Goal: Task Accomplishment & Management: Use online tool/utility

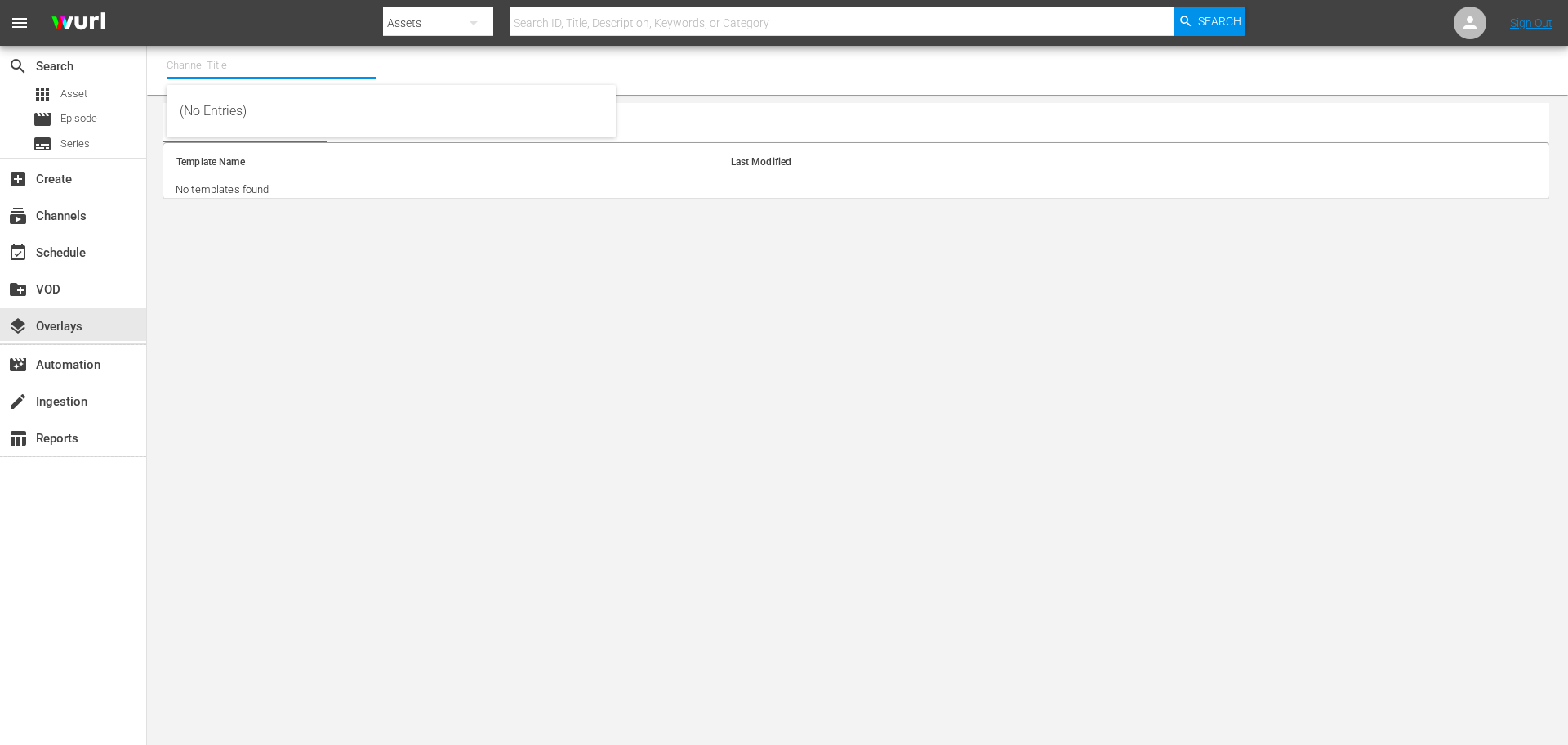
click at [226, 67] on input "text" at bounding box center [271, 65] width 209 height 39
click at [69, 250] on div "event_available Schedule" at bounding box center [46, 250] width 92 height 15
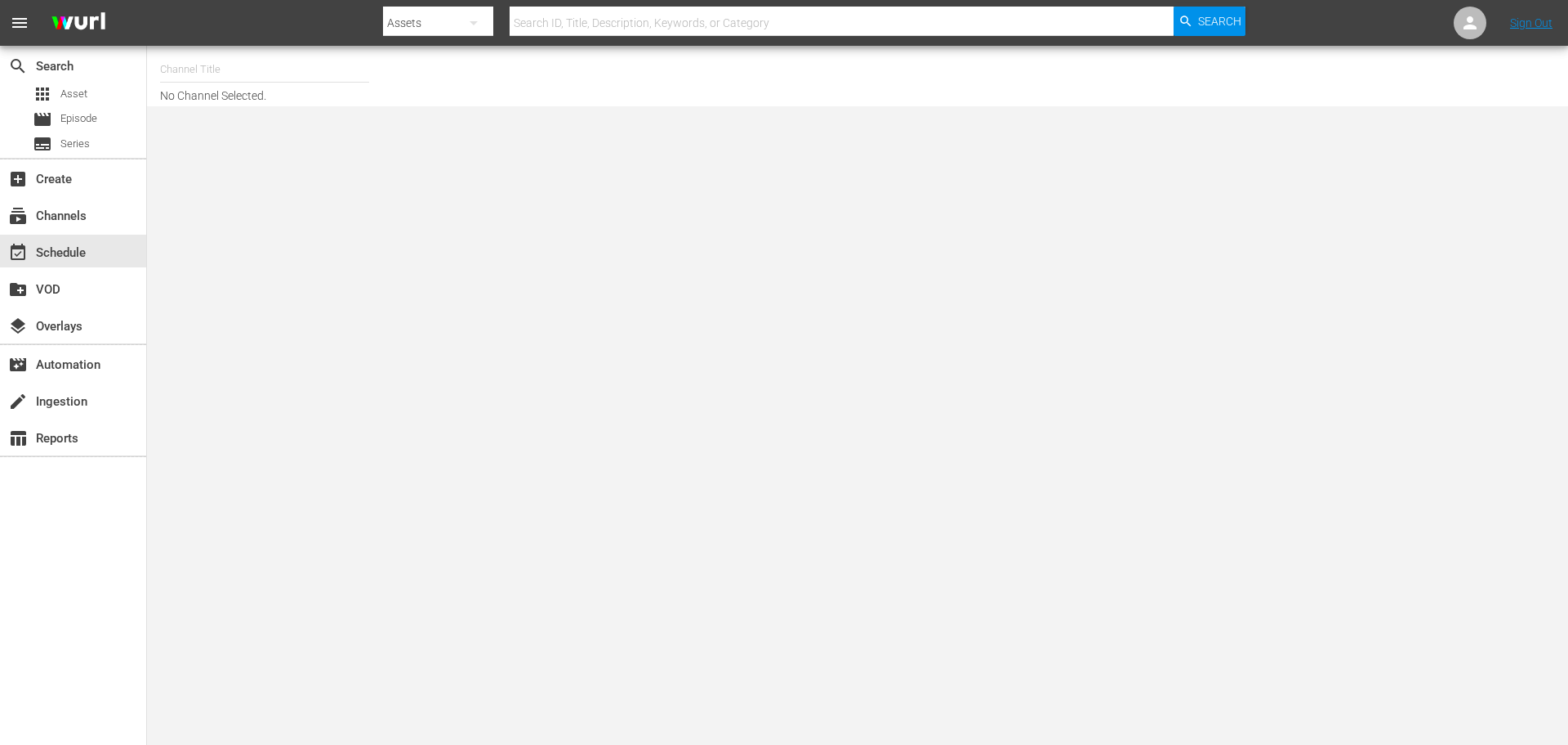
click at [226, 70] on input "text" at bounding box center [265, 69] width 209 height 39
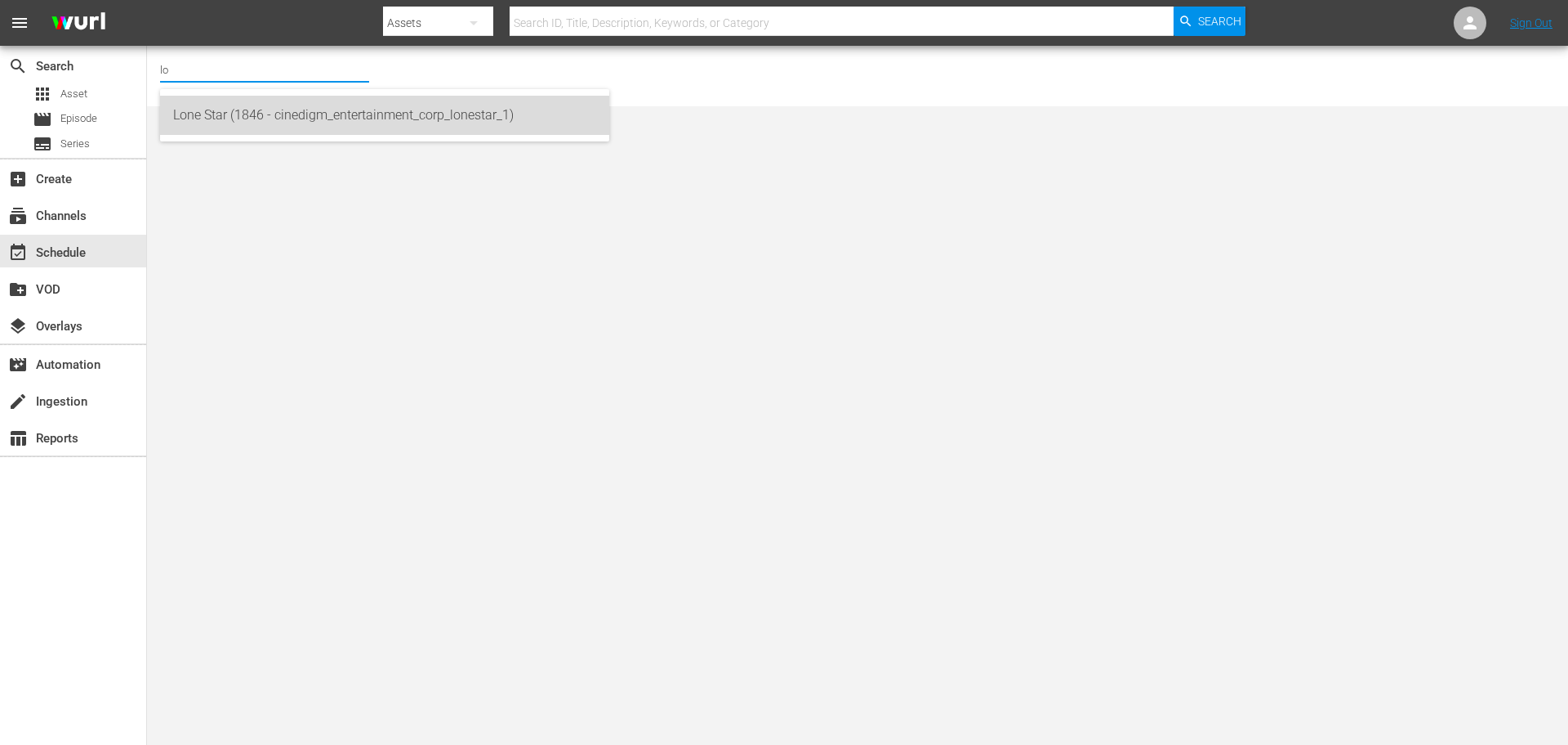
click at [263, 122] on div "Lone Star (1846 - cinedigm_entertainment_corp_lonestar_1)" at bounding box center [384, 115] width 423 height 39
type input "Lone Star (1846 - cinedigm_entertainment_corp_lonestar_1)"
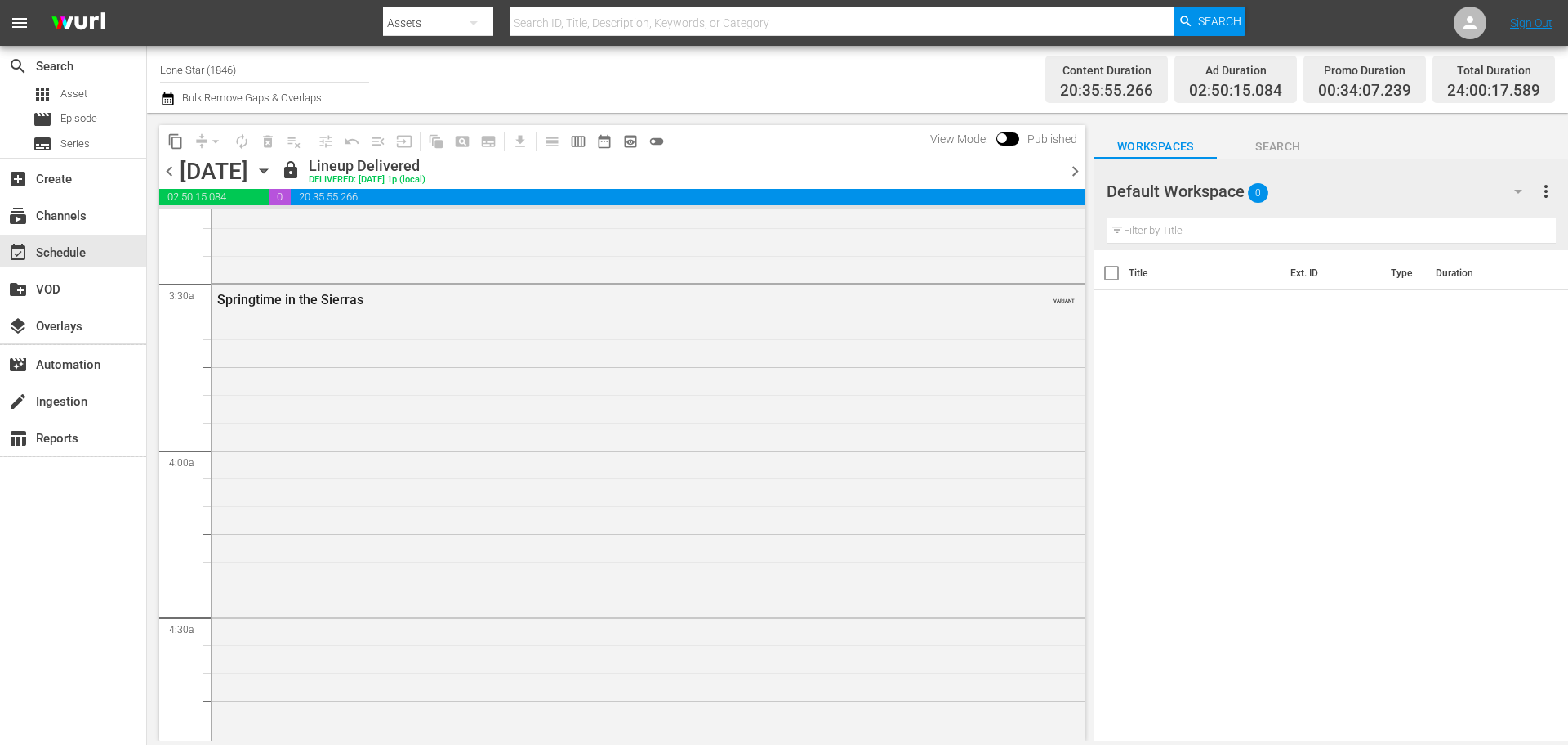
scroll to position [899, 0]
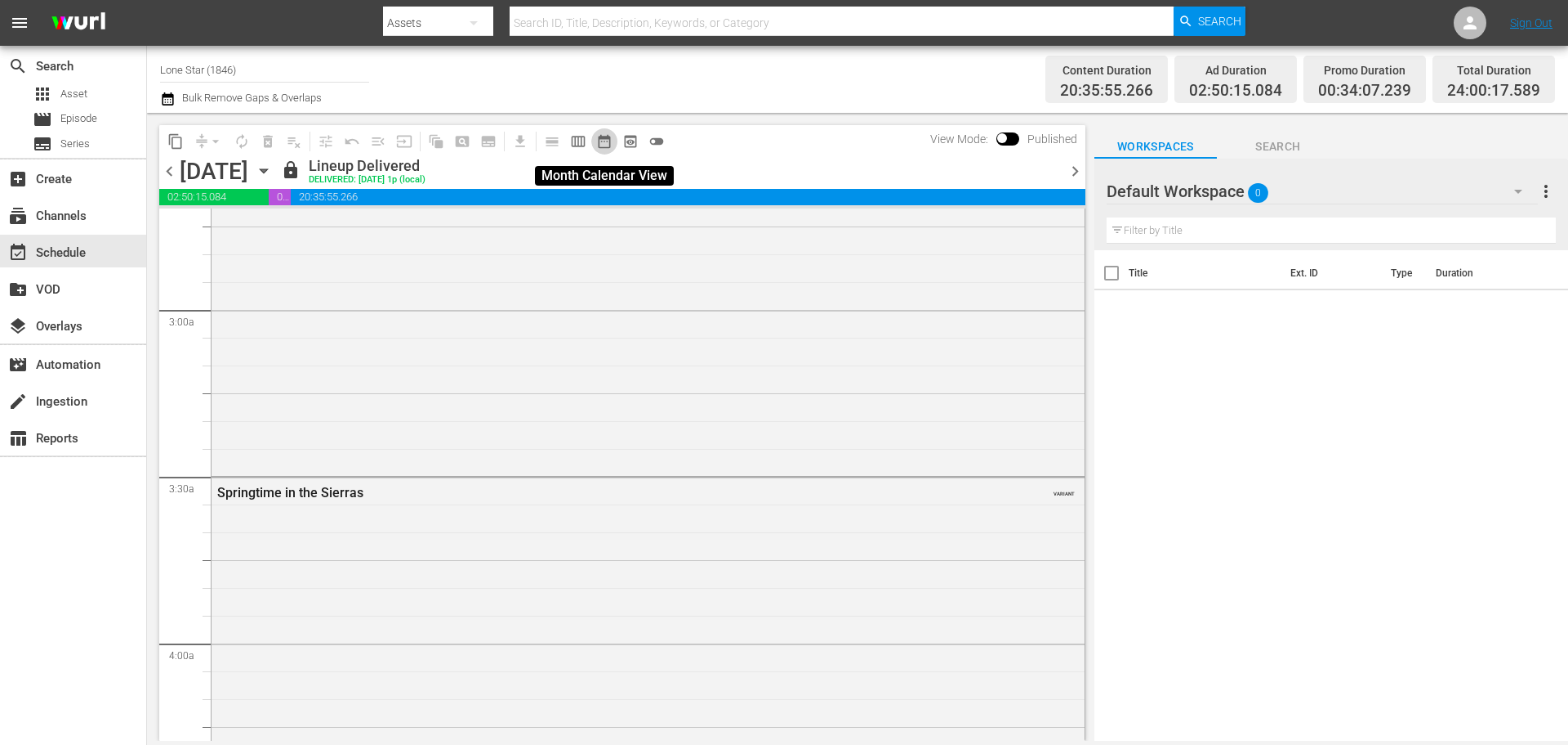
click at [602, 139] on span "date_range_outlined" at bounding box center [604, 141] width 17 height 17
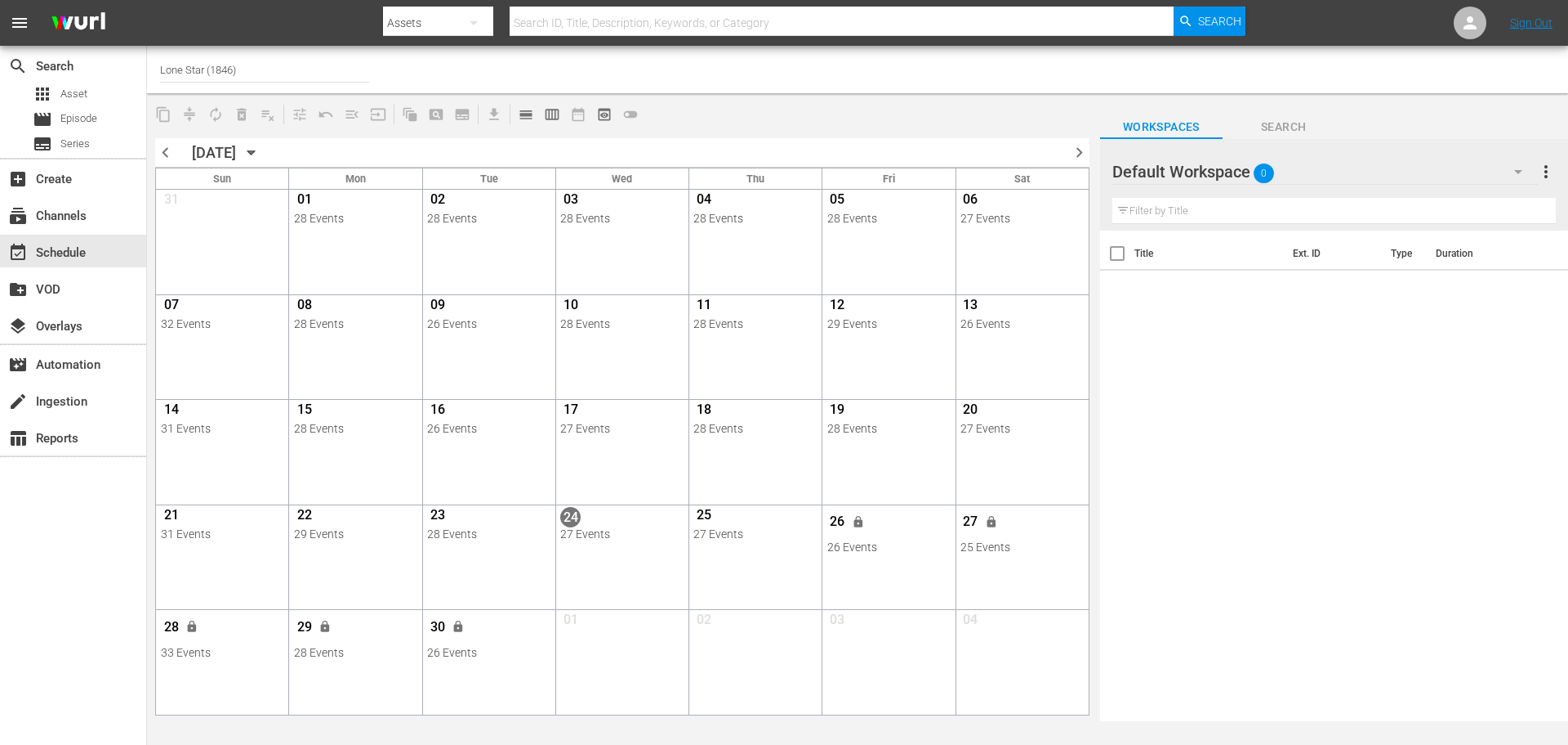
click at [255, 153] on icon "button" at bounding box center [251, 153] width 7 height 4
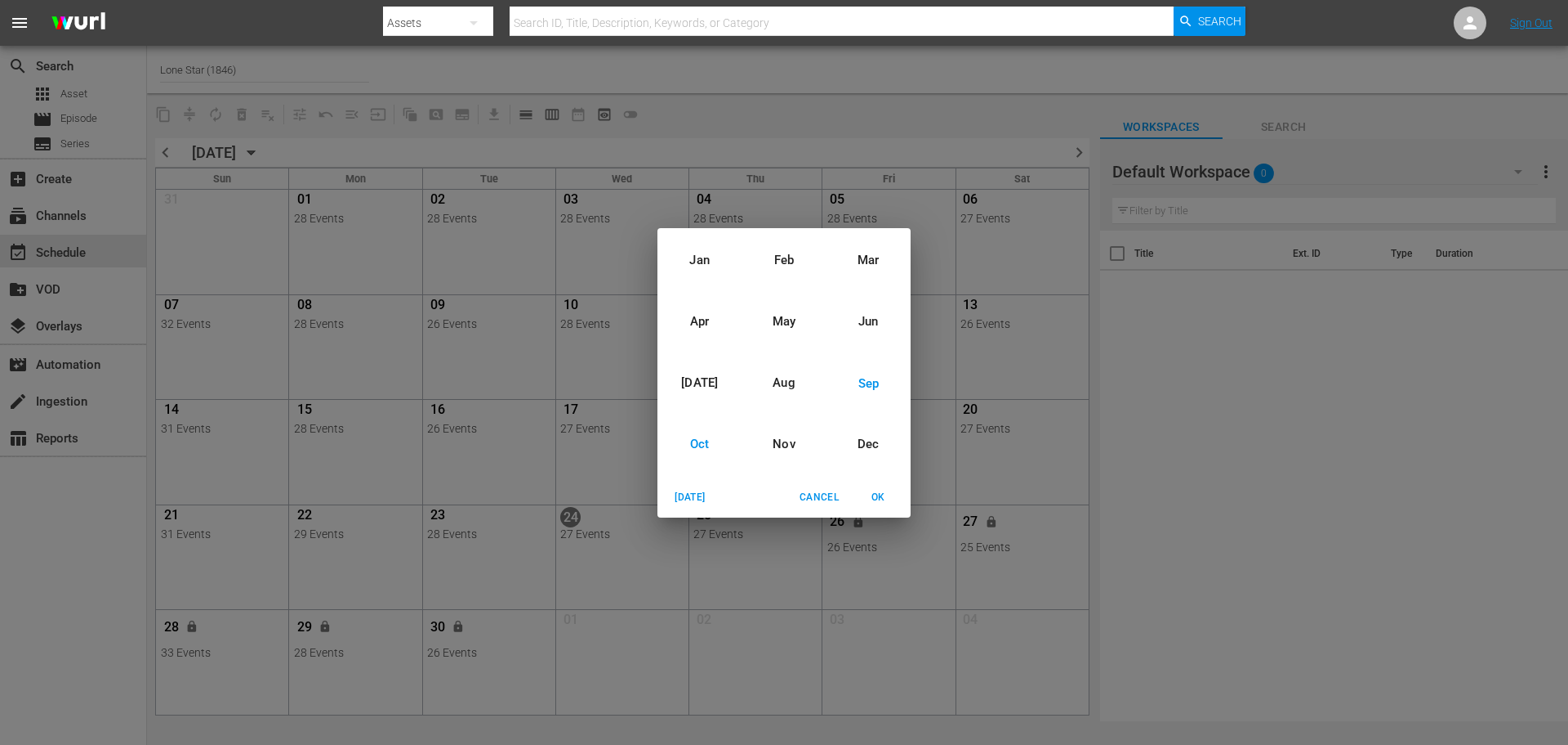
click at [700, 441] on div "Oct" at bounding box center [700, 444] width 84 height 61
click at [787, 354] on div "2025" at bounding box center [784, 352] width 253 height 33
click at [878, 497] on span "OK" at bounding box center [878, 497] width 39 height 17
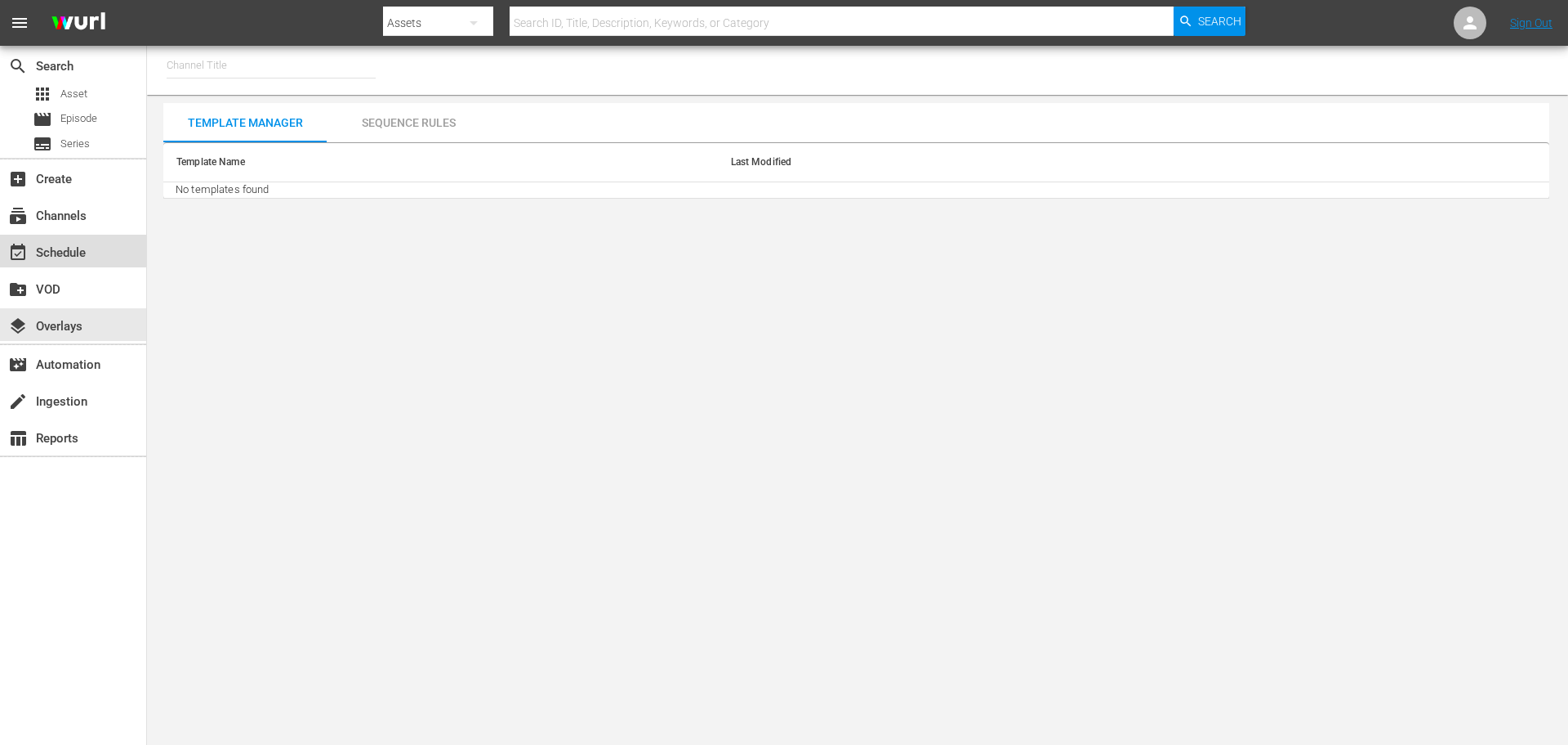
click at [70, 250] on div "event_available Schedule" at bounding box center [46, 250] width 92 height 15
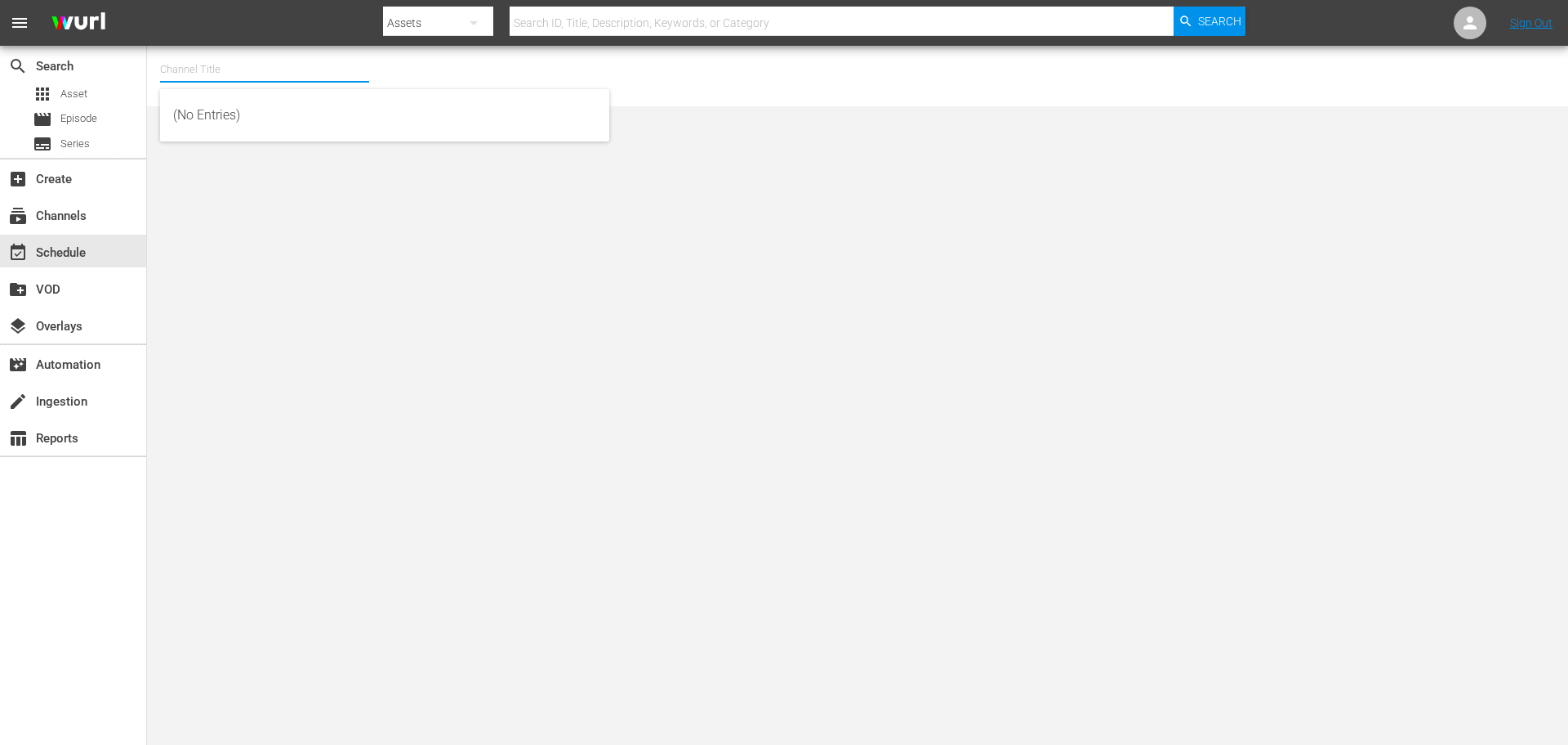
click at [203, 72] on input "text" at bounding box center [265, 69] width 209 height 39
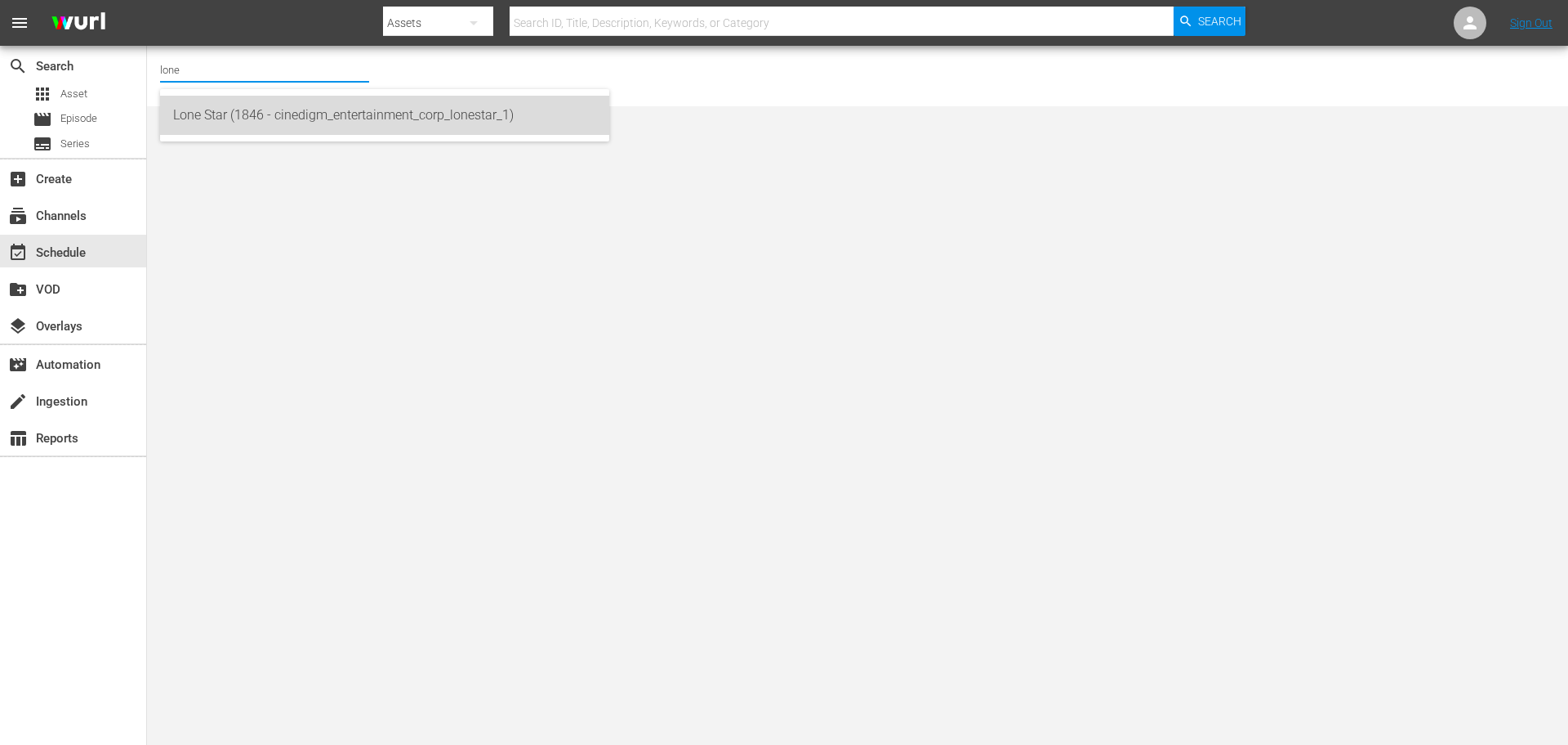
click at [196, 116] on div "Lone Star (1846 - cinedigm_entertainment_corp_lonestar_1)" at bounding box center [384, 115] width 423 height 39
type input "Lone Star (1846 - cinedigm_entertainment_corp_lonestar_1)"
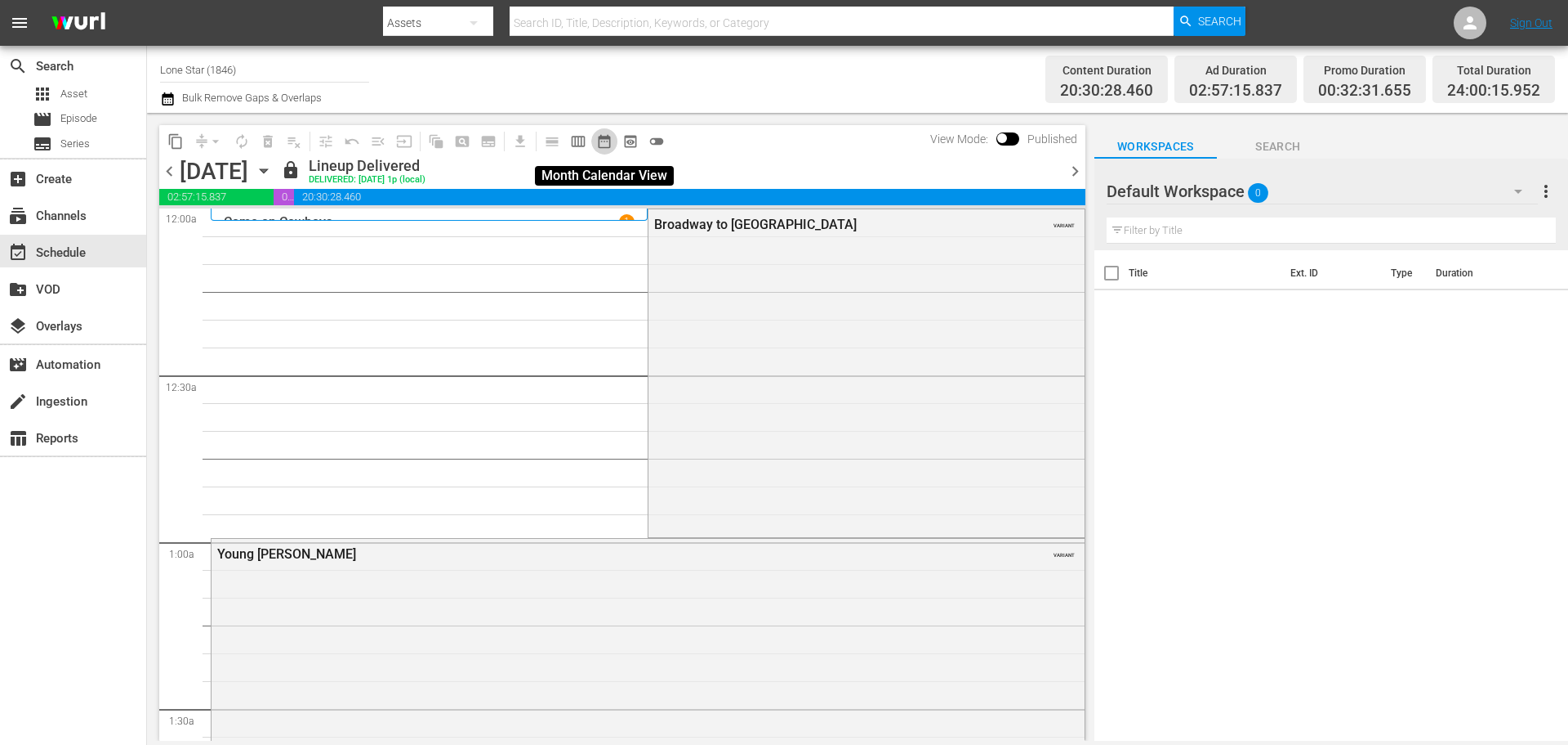
click at [601, 139] on span "date_range_outlined" at bounding box center [604, 141] width 17 height 17
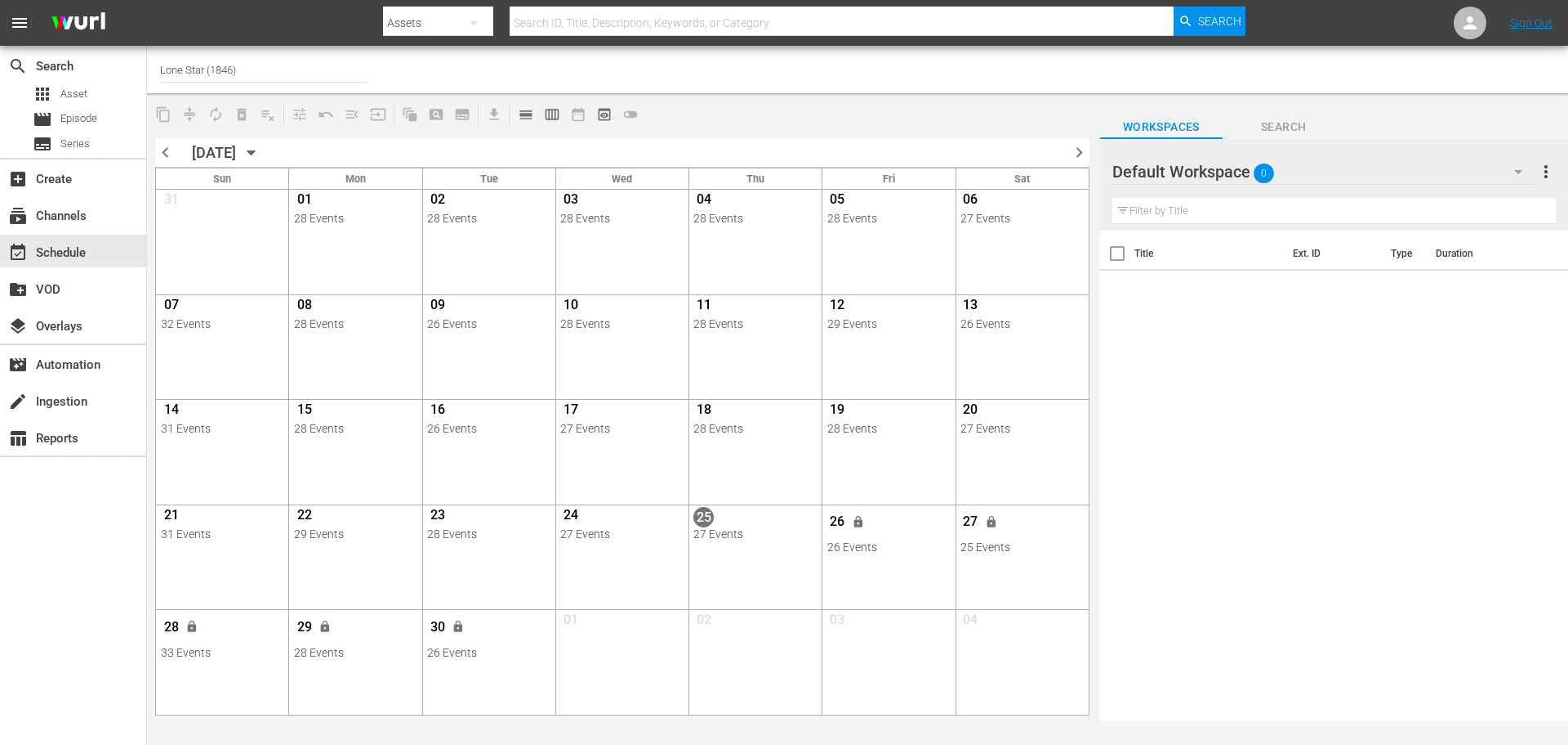
click at [255, 152] on icon "button" at bounding box center [251, 153] width 7 height 4
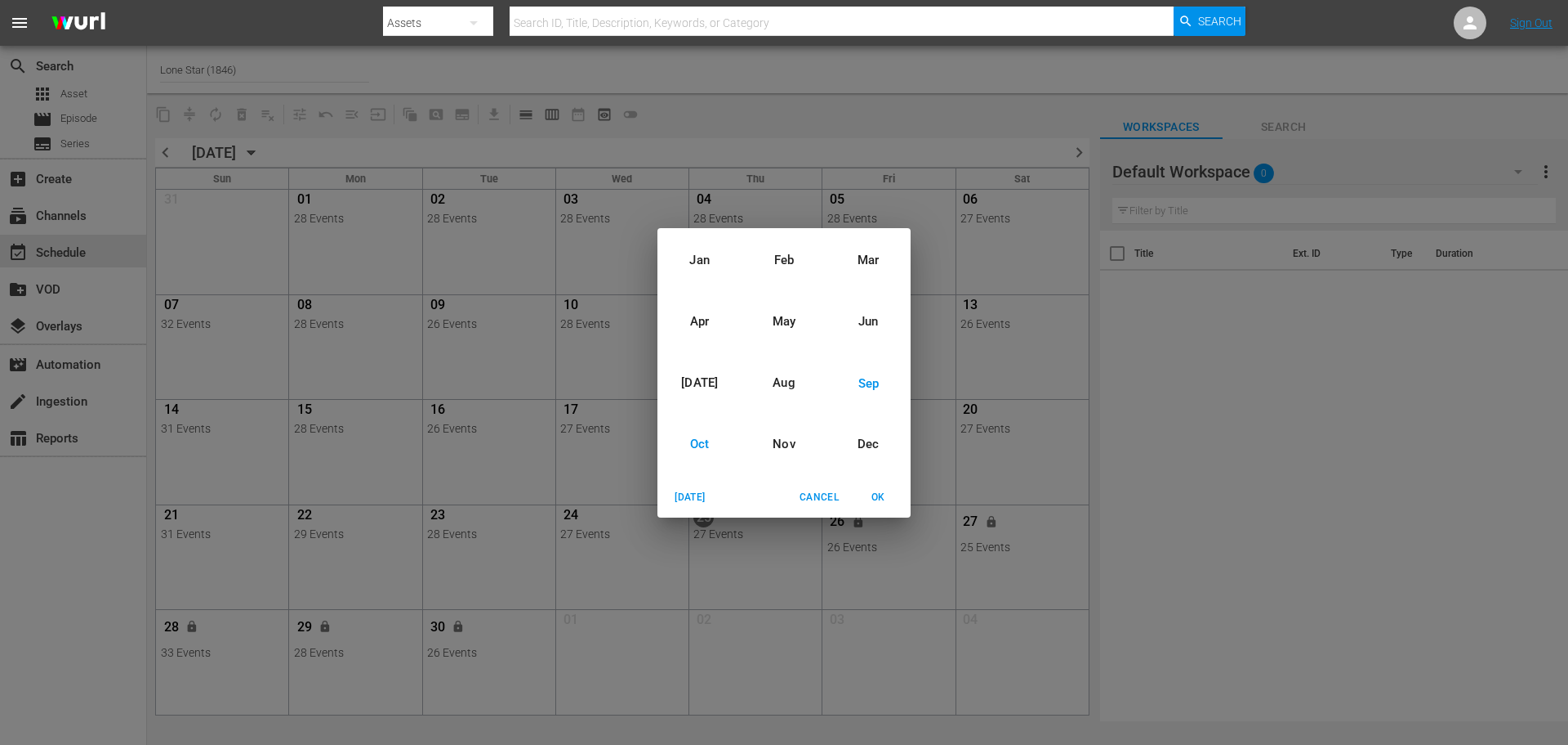
click at [705, 441] on div "Oct" at bounding box center [700, 444] width 84 height 61
drag, startPoint x: 779, startPoint y: 347, endPoint x: 791, endPoint y: 364, distance: 20.8
click at [782, 348] on div "2025" at bounding box center [784, 352] width 253 height 33
click at [763, 310] on div "2024" at bounding box center [784, 312] width 253 height 33
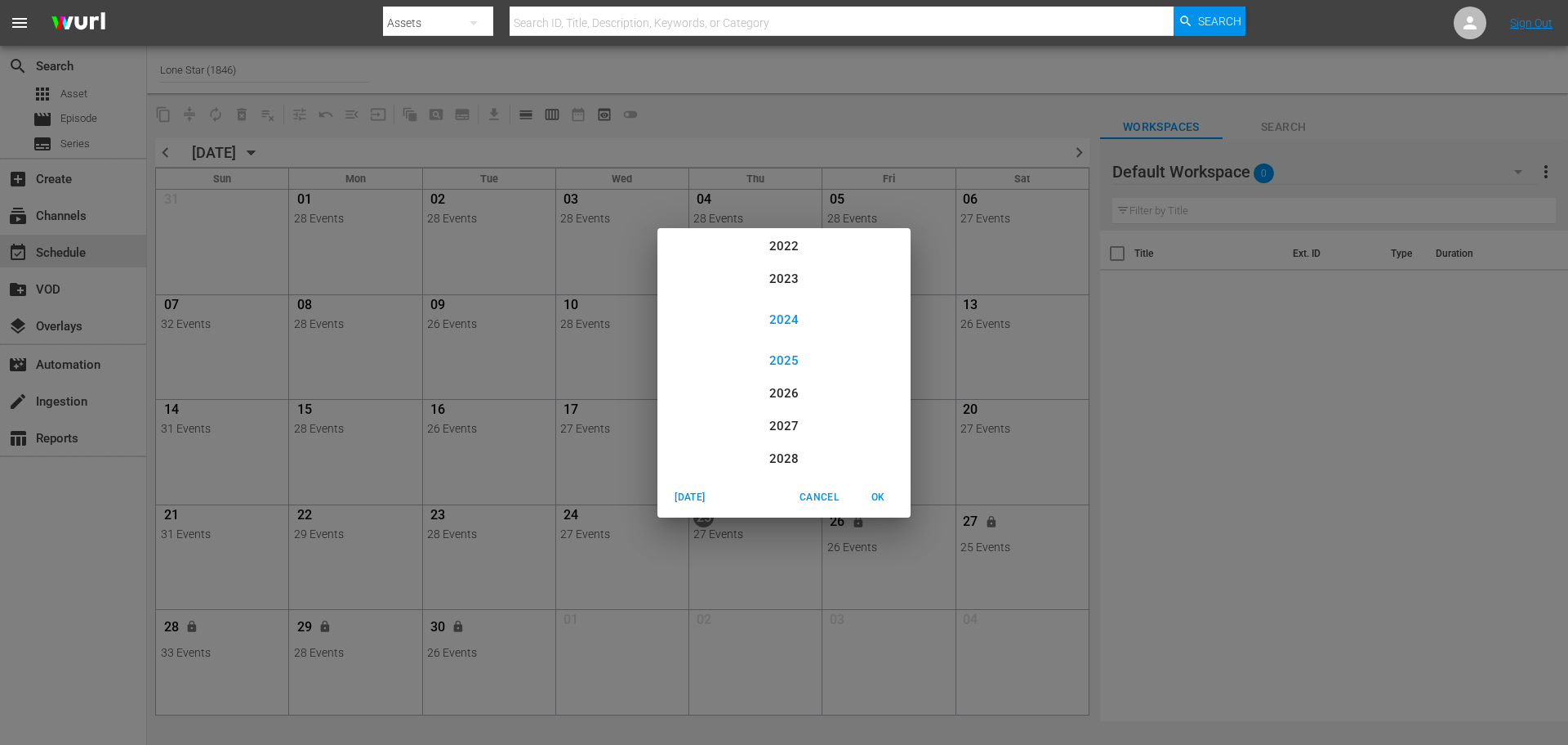
click at [785, 356] on div "2025" at bounding box center [784, 361] width 253 height 33
click at [873, 495] on span "OK" at bounding box center [878, 497] width 39 height 17
